Goal: Transaction & Acquisition: Purchase product/service

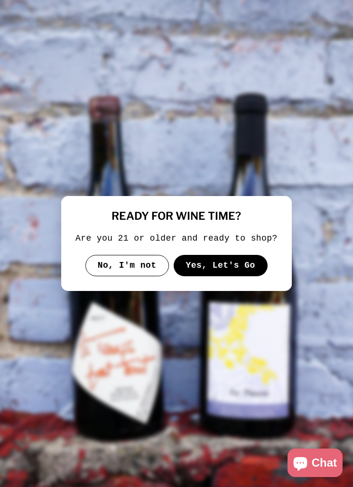
scroll to position [2, 0]
click at [225, 277] on button "Yes, Let's Go" at bounding box center [221, 266] width 94 height 22
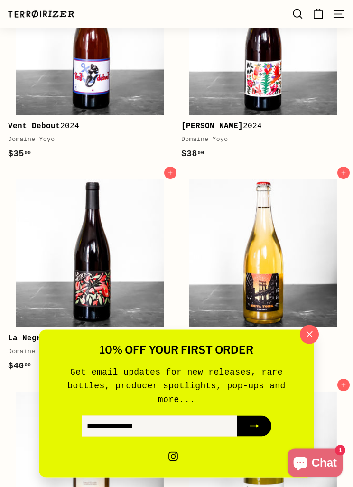
scroll to position [731, 0]
click at [288, 371] on div "10% off your first order Get email updates for new releases, rare bottles, prod…" at bounding box center [176, 404] width 275 height 148
click at [308, 341] on icon "button" at bounding box center [309, 334] width 13 height 13
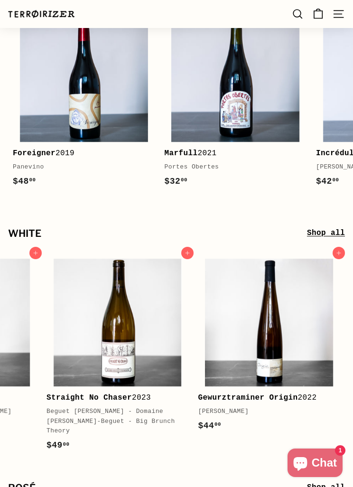
scroll to position [0, 876]
click at [336, 227] on link "Shop all" at bounding box center [326, 233] width 38 height 12
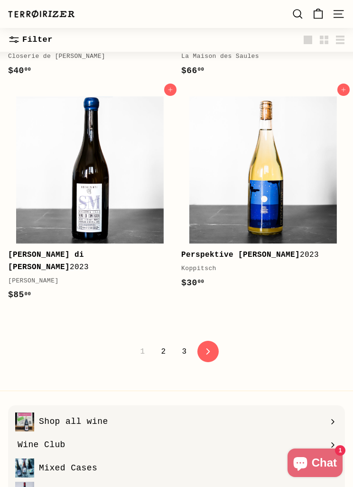
scroll to position [4110, 0]
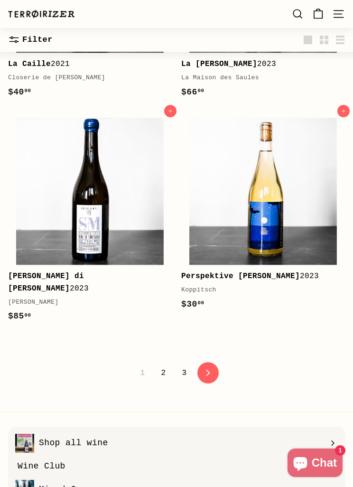
click at [210, 362] on link "icon-chevron Next" at bounding box center [207, 372] width 21 height 21
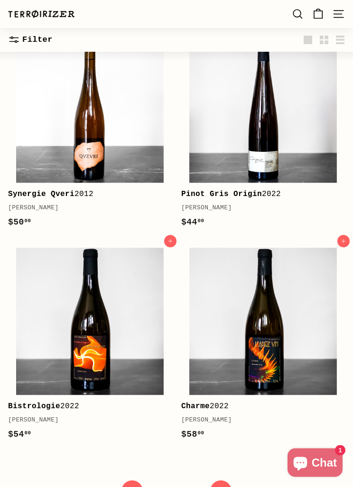
scroll to position [3975, 0]
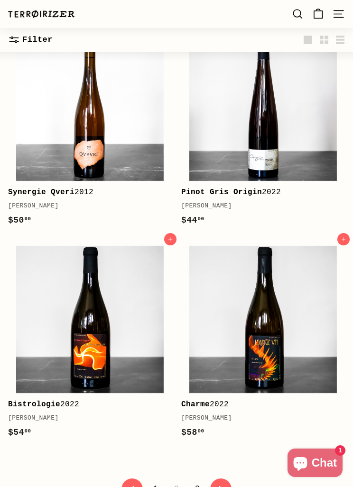
click at [69, 350] on img at bounding box center [90, 320] width 148 height 148
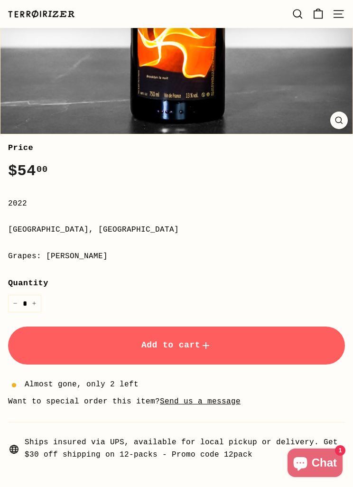
scroll to position [356, 0]
